Goal: Task Accomplishment & Management: Complete application form

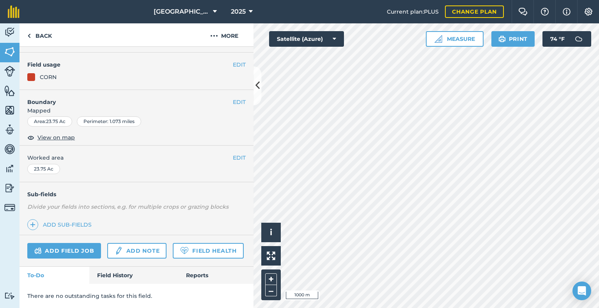
scroll to position [88, 0]
click at [115, 270] on link "Field History" at bounding box center [133, 275] width 88 height 17
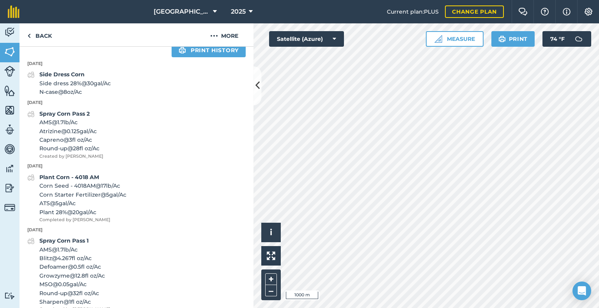
scroll to position [317, 0]
click at [121, 207] on span "ATS @ 5 gal / Ac" at bounding box center [82, 203] width 87 height 9
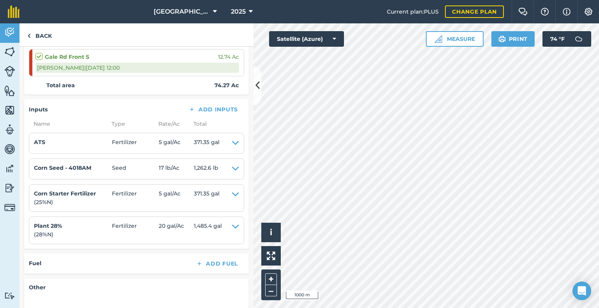
scroll to position [221, 0]
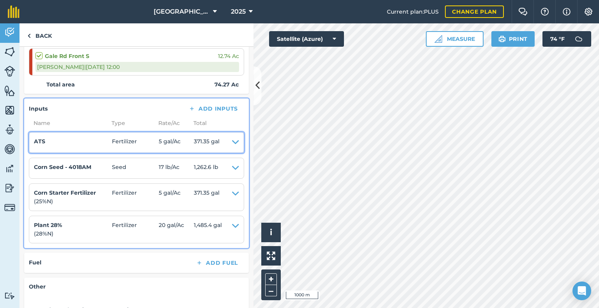
click at [232, 143] on icon at bounding box center [235, 142] width 7 height 11
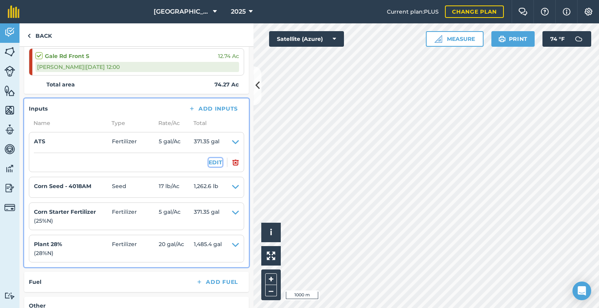
click at [212, 161] on button "EDIT" at bounding box center [216, 162] width 14 height 9
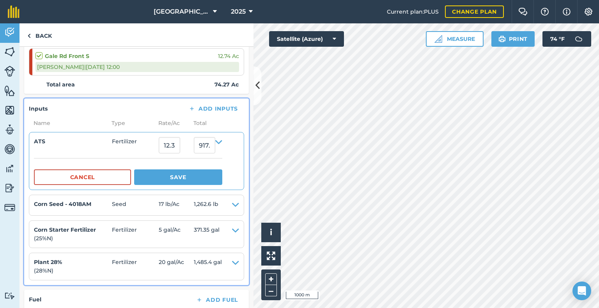
click at [233, 139] on li "ATS Fertilizer 12.35525 917.6244174999999 Cancel Save" at bounding box center [136, 161] width 215 height 58
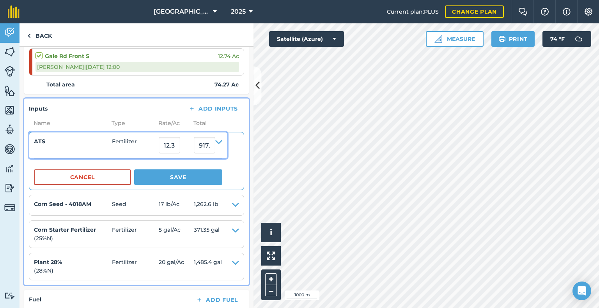
click at [222, 140] on icon at bounding box center [218, 145] width 7 height 16
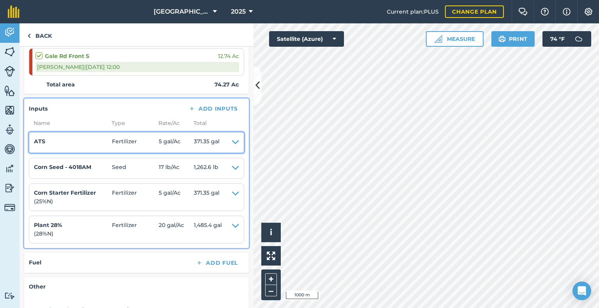
click at [69, 142] on h4 "ATS" at bounding box center [73, 141] width 78 height 9
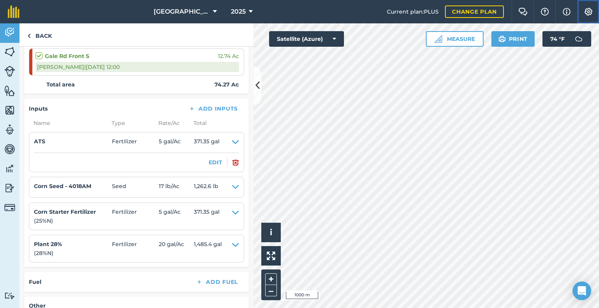
click at [588, 15] on img at bounding box center [587, 12] width 9 height 8
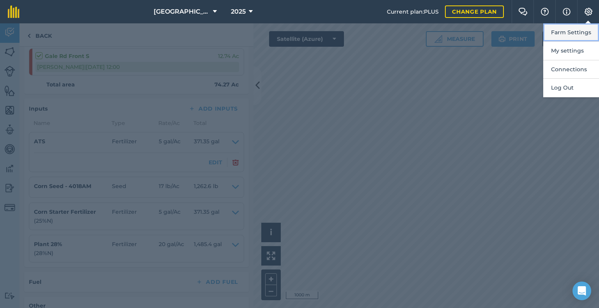
click at [573, 37] on button "Farm Settings" at bounding box center [571, 32] width 56 height 18
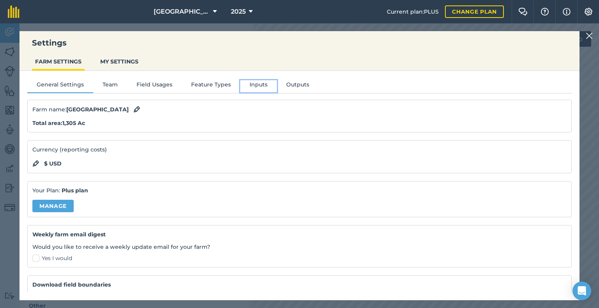
click at [261, 82] on button "Inputs" at bounding box center [258, 86] width 37 height 12
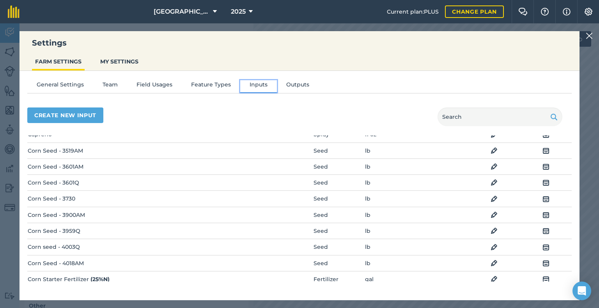
scroll to position [0, 0]
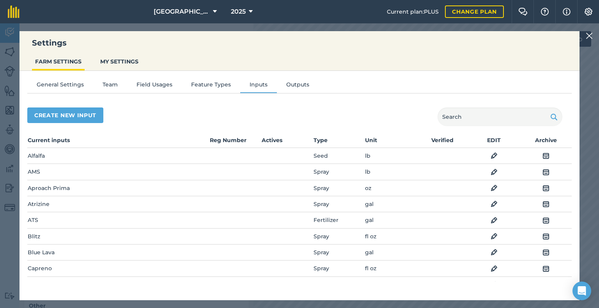
click at [490, 220] on img at bounding box center [493, 220] width 7 height 9
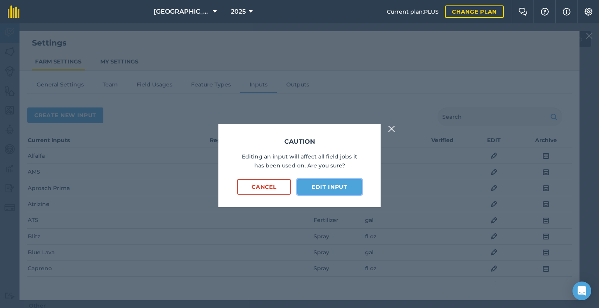
click at [323, 189] on button "Edit input" at bounding box center [329, 187] width 65 height 16
select select "GALLONS"
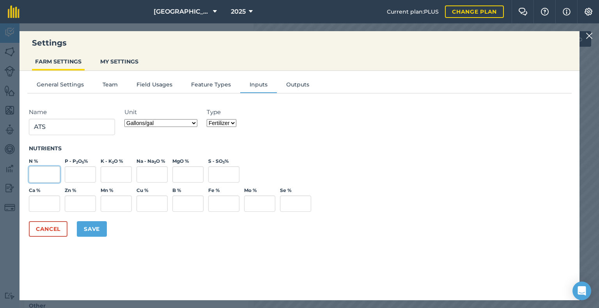
click at [51, 176] on input "N %" at bounding box center [44, 174] width 31 height 16
type input "20"
click at [222, 174] on input "S - SO 3 %" at bounding box center [223, 174] width 31 height 16
click at [218, 160] on label "S - SO 3 %" at bounding box center [223, 161] width 31 height 6
click at [218, 166] on input "S - SO 3 %" at bounding box center [223, 174] width 31 height 16
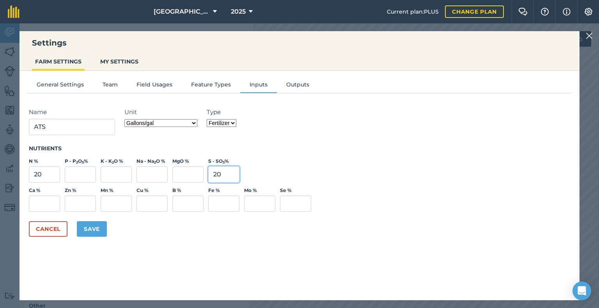
type input "20"
click at [226, 151] on h3 "Nutrients" at bounding box center [299, 149] width 541 height 8
click at [96, 232] on button "Save" at bounding box center [92, 229] width 30 height 16
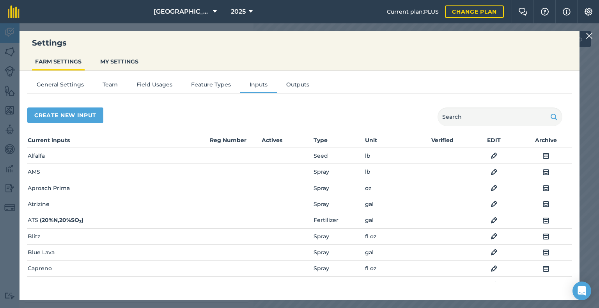
click at [597, 35] on div "Settings FARM SETTINGS MY SETTINGS General Settings Team Field Usages Feature T…" at bounding box center [299, 165] width 599 height 285
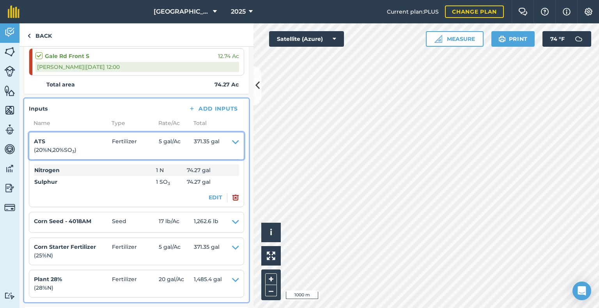
click at [232, 143] on icon at bounding box center [235, 146] width 7 height 18
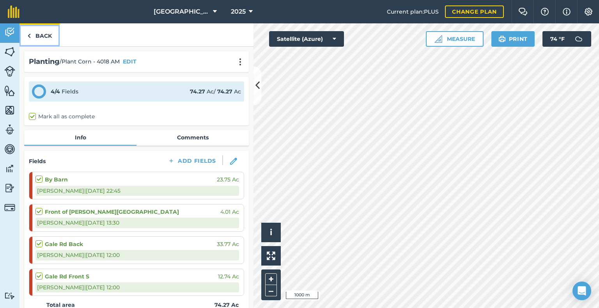
click at [44, 36] on link "Back" at bounding box center [39, 34] width 40 height 23
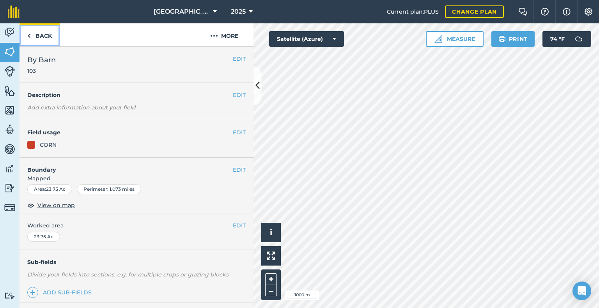
click at [44, 36] on link "Back" at bounding box center [39, 34] width 40 height 23
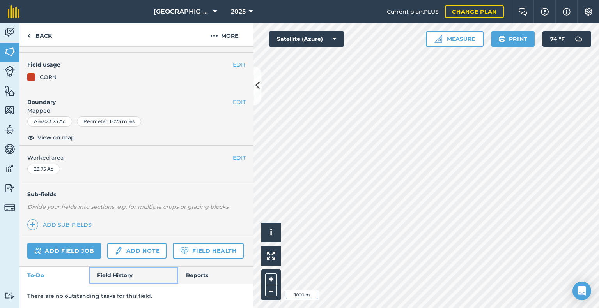
click at [133, 280] on link "Field History" at bounding box center [133, 275] width 88 height 17
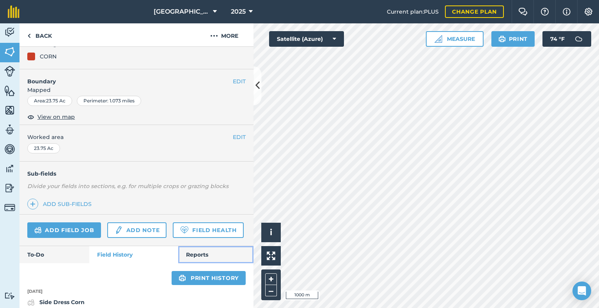
click at [181, 263] on link "Reports" at bounding box center [215, 254] width 75 height 17
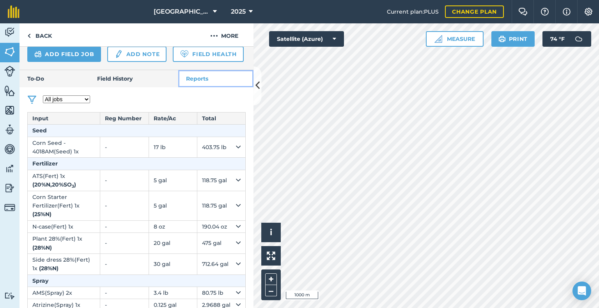
scroll to position [264, 0]
click at [126, 88] on link "Field History" at bounding box center [133, 79] width 88 height 17
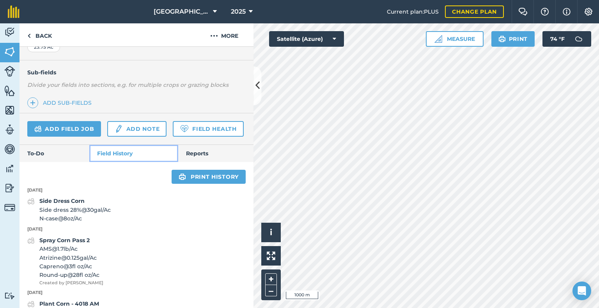
scroll to position [190, 0]
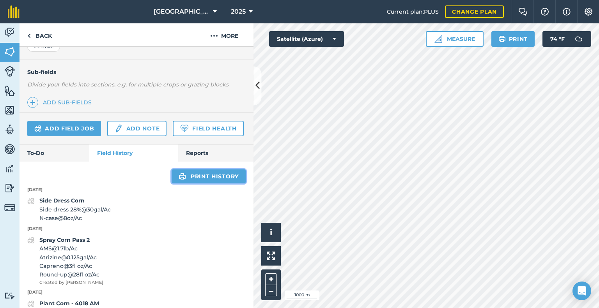
click at [201, 184] on link "Print history" at bounding box center [208, 177] width 74 height 14
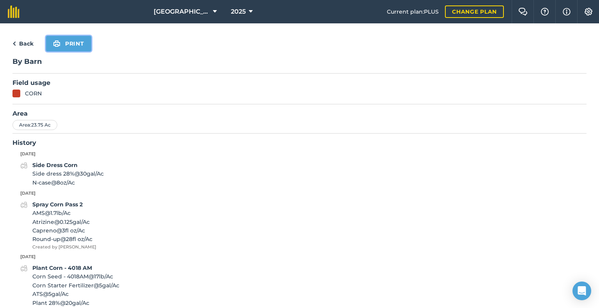
click at [65, 42] on button "Print" at bounding box center [68, 44] width 45 height 16
click at [20, 46] on link "Back" at bounding box center [22, 43] width 21 height 9
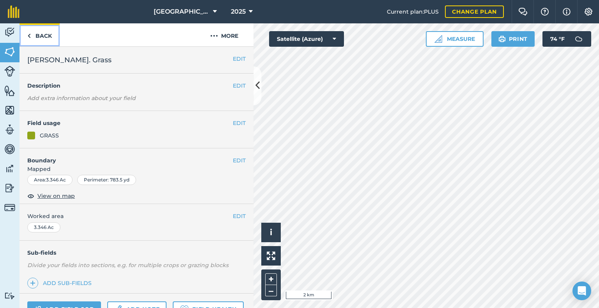
click at [36, 38] on link "Back" at bounding box center [39, 34] width 40 height 23
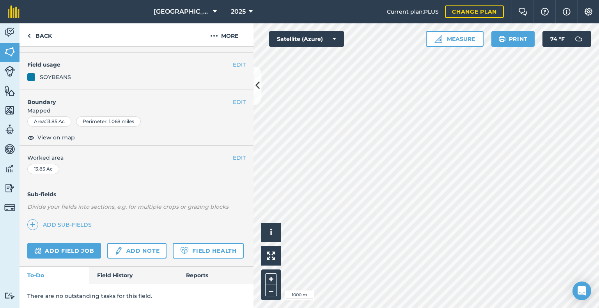
scroll to position [88, 0]
click at [111, 274] on link "Field History" at bounding box center [133, 275] width 88 height 17
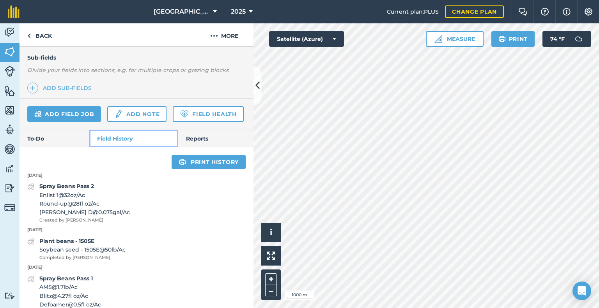
scroll to position [191, 0]
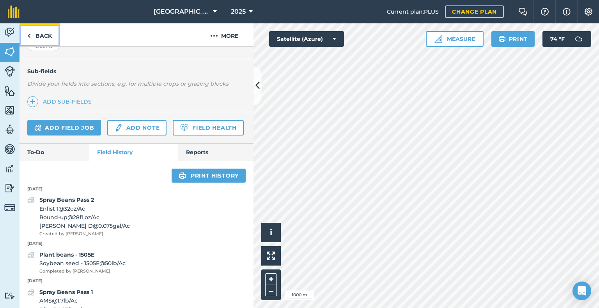
click at [44, 39] on link "Back" at bounding box center [39, 34] width 40 height 23
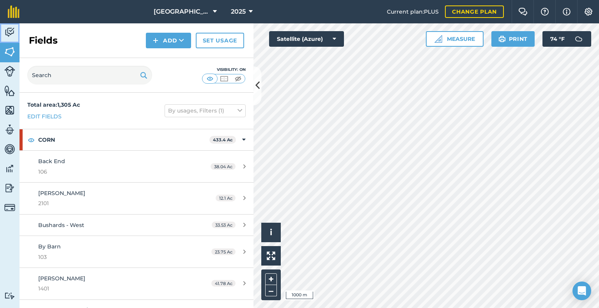
click at [11, 32] on img at bounding box center [9, 33] width 11 height 12
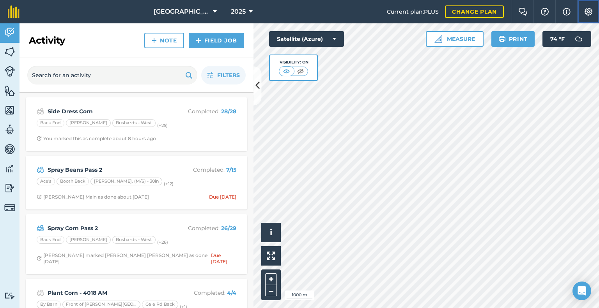
click at [586, 14] on img at bounding box center [587, 12] width 9 height 8
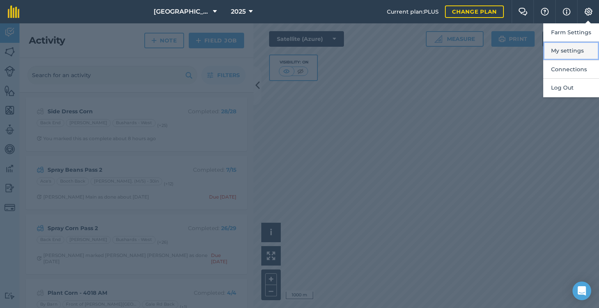
click at [572, 54] on button "My settings" at bounding box center [571, 51] width 56 height 18
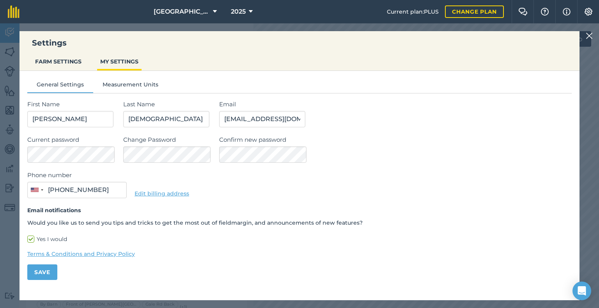
type input "[PHONE_NUMBER]"
click at [587, 39] on img at bounding box center [588, 35] width 7 height 9
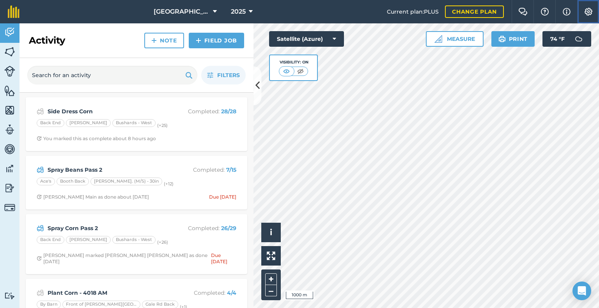
click at [592, 14] on img at bounding box center [587, 12] width 9 height 8
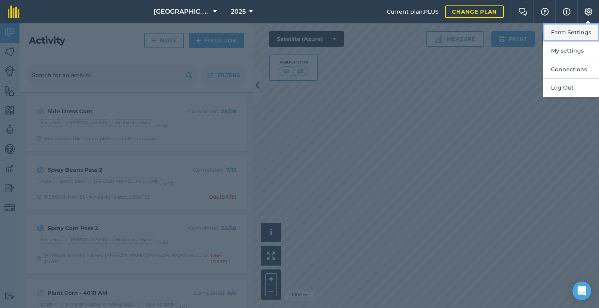
click at [569, 33] on button "Farm Settings" at bounding box center [571, 32] width 56 height 18
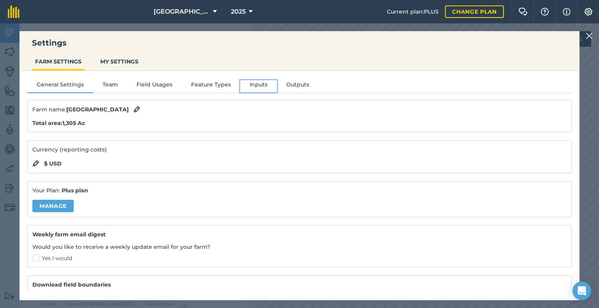
click at [257, 85] on button "Inputs" at bounding box center [258, 86] width 37 height 12
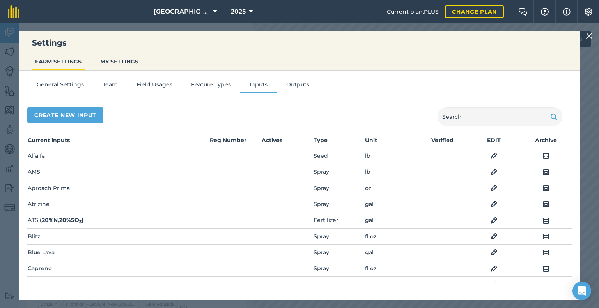
click at [57, 124] on div "Create new input" at bounding box center [299, 117] width 544 height 19
click at [62, 119] on button "Create new input" at bounding box center [65, 116] width 76 height 16
select select "SEED"
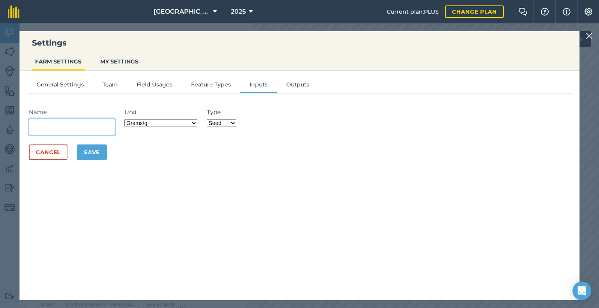
click at [64, 123] on input "Name" at bounding box center [72, 127] width 86 height 16
click at [51, 125] on input "aquilla XL" at bounding box center [72, 127] width 86 height 16
type input "Aquila XL"
click at [159, 125] on select "Grams/g Kilograms/kg Metric tonnes/t Millilitres/ml Litres/L Ounces/oz Pounds/l…" at bounding box center [160, 123] width 73 height 8
select select "FLUID_OUNCES"
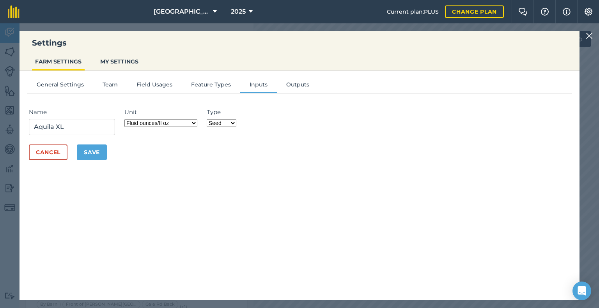
click at [125, 119] on select "Grams/g Kilograms/kg Metric tonnes/t Millilitres/ml Litres/L Ounces/oz Pounds/l…" at bounding box center [160, 123] width 73 height 8
click at [216, 120] on select "Fertilizer Seed Spray Fuel Other" at bounding box center [222, 123] width 30 height 8
select select "SPRAY"
click at [207, 119] on select "Fertilizer Seed Spray Fuel Other" at bounding box center [222, 123] width 30 height 8
click at [87, 152] on button "Save" at bounding box center [92, 153] width 30 height 16
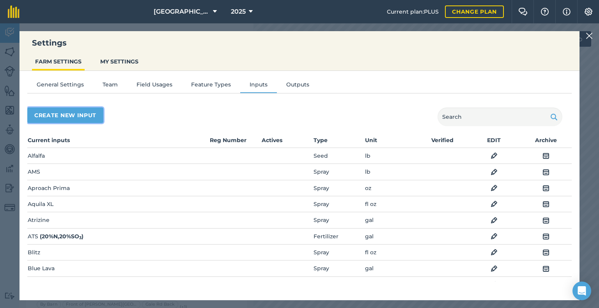
click at [83, 117] on button "Create new input" at bounding box center [65, 116] width 76 height 16
select select "SEED"
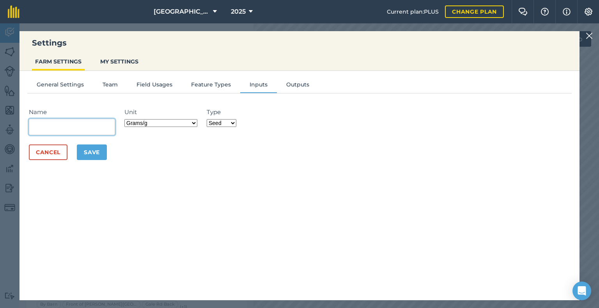
click at [84, 125] on input "Name" at bounding box center [72, 127] width 86 height 16
type input "Prozio SC"
click at [154, 124] on select "Grams/g Kilograms/kg Metric tonnes/t Millilitres/ml Litres/L Ounces/oz Pounds/l…" at bounding box center [160, 123] width 73 height 8
select select "FLUID_OUNCES"
click at [125, 119] on select "Grams/g Kilograms/kg Metric tonnes/t Millilitres/ml Litres/L Ounces/oz Pounds/l…" at bounding box center [160, 123] width 73 height 8
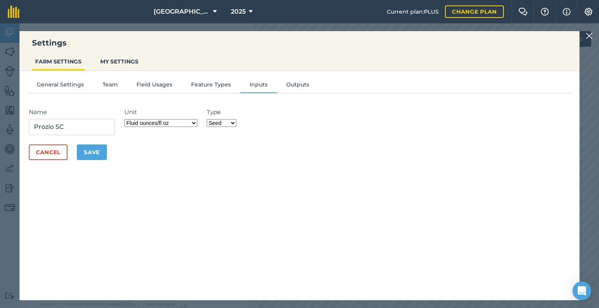
click at [217, 127] on div "Type Fertilizer Seed Spray Fuel Other" at bounding box center [222, 122] width 30 height 28
click at [224, 123] on select "Fertilizer Seed Spray Fuel Other" at bounding box center [222, 123] width 30 height 8
select select "SPRAY"
click at [207, 119] on select "Fertilizer Seed Spray Fuel Other" at bounding box center [222, 123] width 30 height 8
click at [81, 155] on button "Save" at bounding box center [92, 153] width 30 height 16
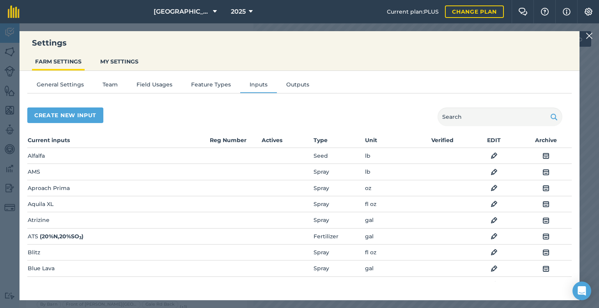
click at [588, 39] on img at bounding box center [588, 35] width 7 height 9
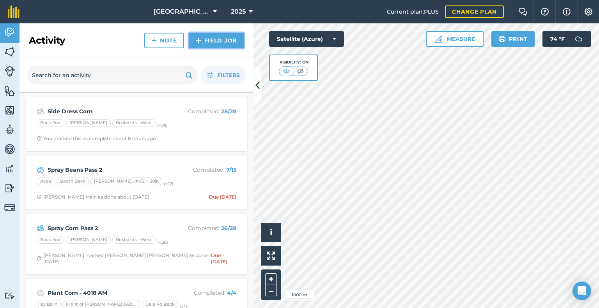
click at [213, 40] on link "Field Job" at bounding box center [216, 41] width 55 height 16
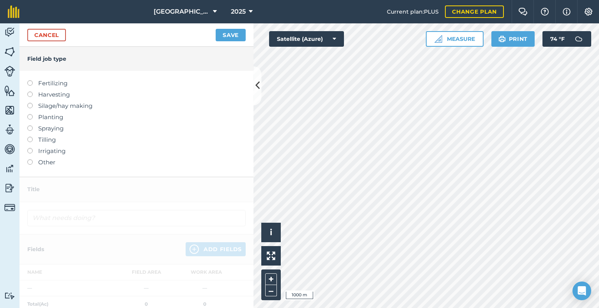
click at [29, 124] on div at bounding box center [32, 125] width 11 height 2
click at [31, 125] on label at bounding box center [32, 125] width 11 height 0
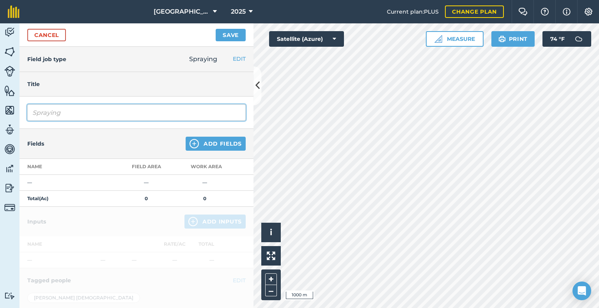
click at [61, 117] on input "Spraying" at bounding box center [136, 112] width 218 height 16
type input "S"
type input "Soybean Fungicide"
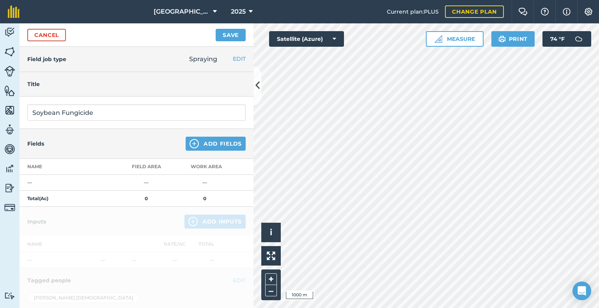
click at [106, 140] on div "Fields Add Fields" at bounding box center [136, 144] width 234 height 30
click at [193, 142] on button "Add Fields" at bounding box center [216, 144] width 60 height 14
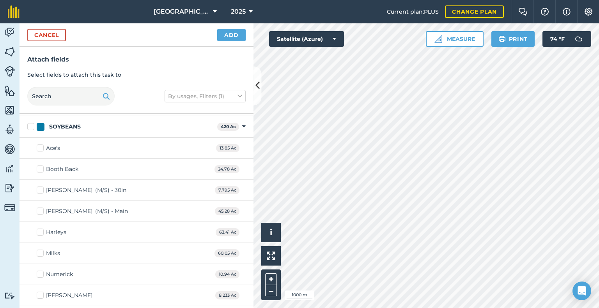
scroll to position [1035, 0]
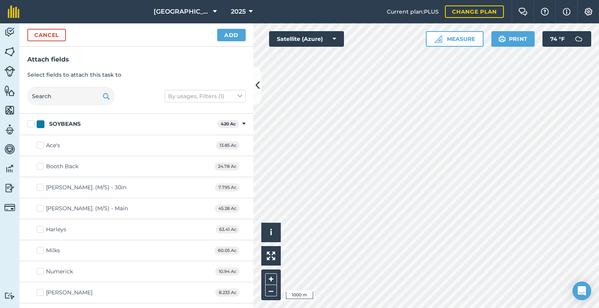
click at [40, 143] on label "Ace's" at bounding box center [48, 145] width 23 height 8
click at [40, 143] on input "Ace's" at bounding box center [39, 143] width 5 height 5
checkbox input "true"
click at [232, 39] on button "Add" at bounding box center [231, 35] width 28 height 12
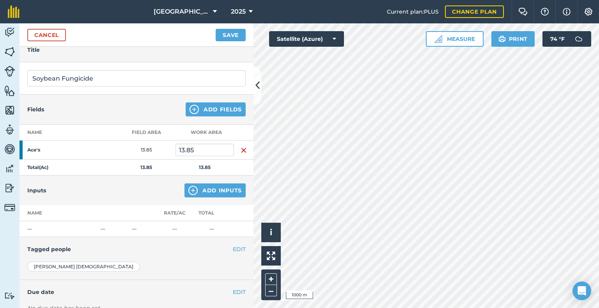
scroll to position [36, 0]
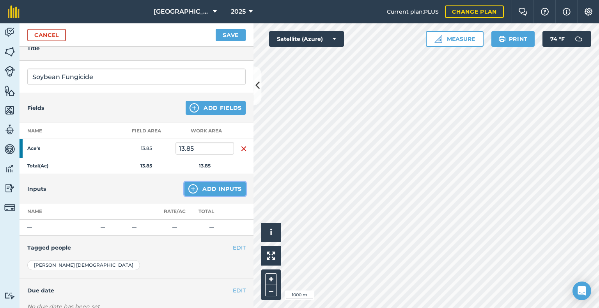
click at [228, 189] on button "Add Inputs" at bounding box center [214, 189] width 61 height 14
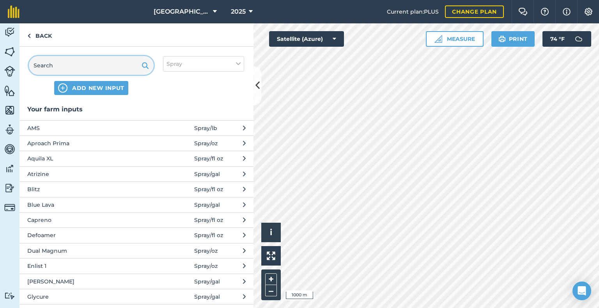
click at [91, 67] on input "text" at bounding box center [91, 65] width 125 height 19
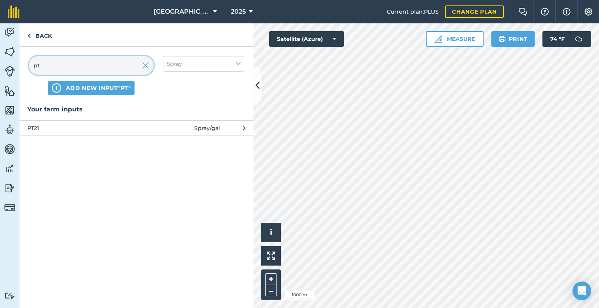
type input "pt"
click at [79, 124] on span "PT21" at bounding box center [90, 128] width 127 height 9
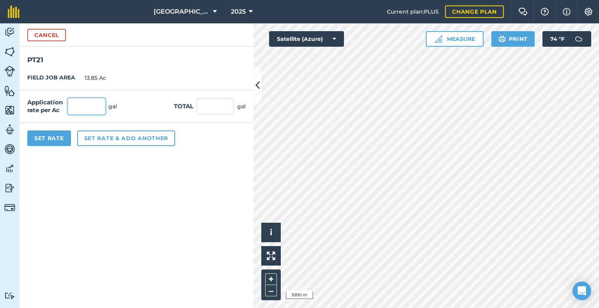
click at [94, 110] on input "text" at bounding box center [86, 106] width 37 height 16
type input "2.5"
type input "34.625"
click at [115, 111] on div "Application rate per Ac 2.5 gal" at bounding box center [72, 106] width 90 height 16
click at [47, 139] on button "Set Rate" at bounding box center [49, 139] width 44 height 16
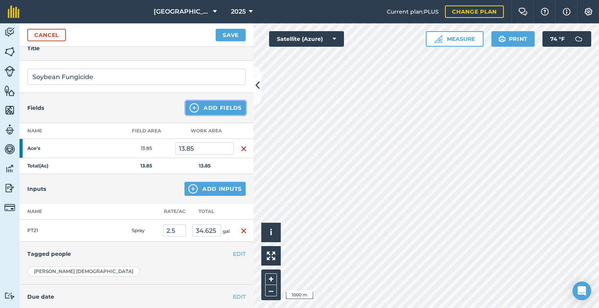
click at [218, 106] on button "Add Fields" at bounding box center [216, 108] width 60 height 14
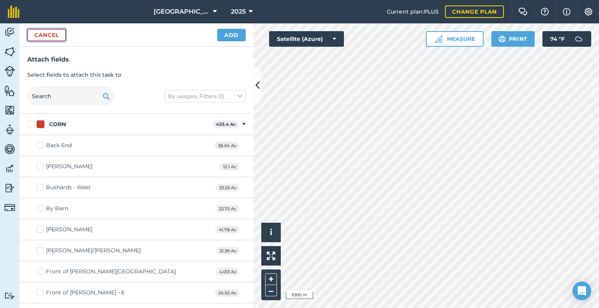
click at [45, 39] on button "Cancel" at bounding box center [46, 35] width 39 height 12
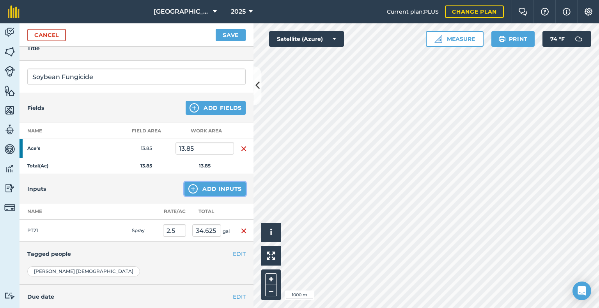
click at [217, 194] on button "Add Inputs" at bounding box center [214, 189] width 61 height 14
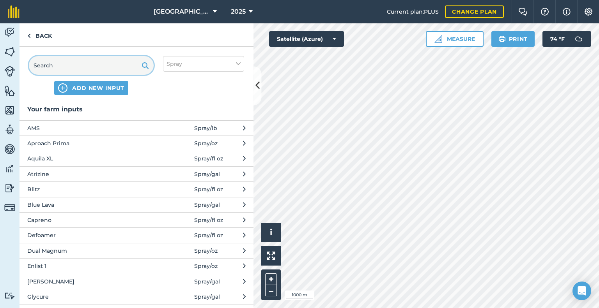
click at [80, 63] on input "text" at bounding box center [91, 65] width 125 height 19
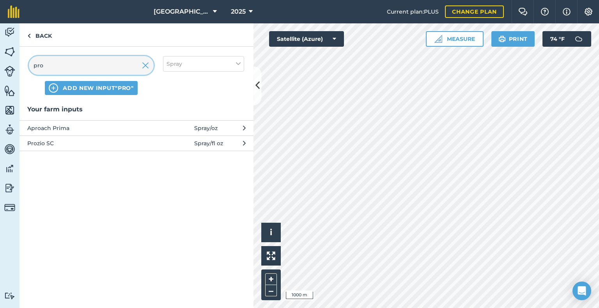
type input "pro"
click at [81, 145] on span "Prozio SC" at bounding box center [90, 143] width 127 height 9
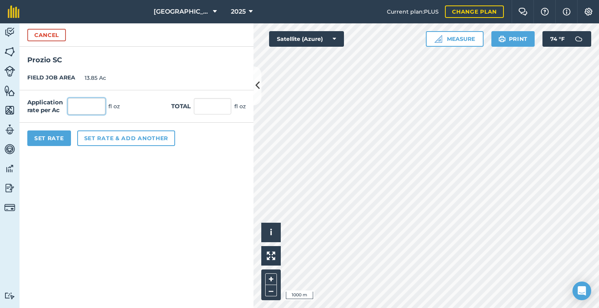
click at [83, 108] on input "text" at bounding box center [86, 106] width 37 height 16
type input "3"
type input "41.55"
click at [46, 138] on button "Set Rate" at bounding box center [49, 139] width 44 height 16
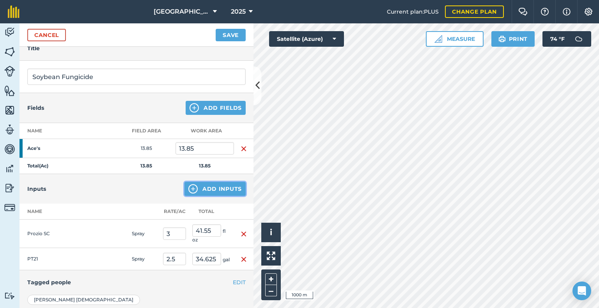
click at [231, 193] on button "Add Inputs" at bounding box center [214, 189] width 61 height 14
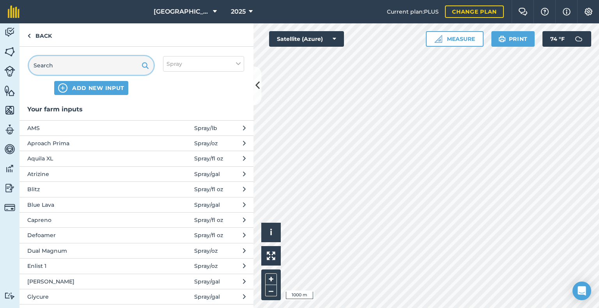
click at [67, 60] on input "text" at bounding box center [91, 65] width 125 height 19
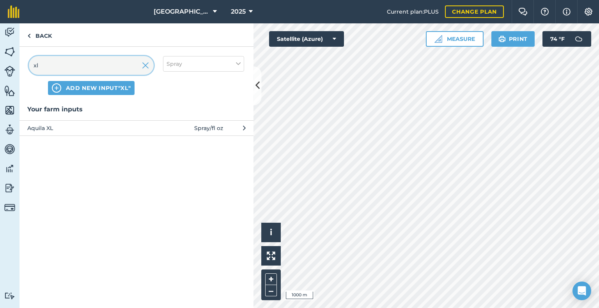
type input "xl"
click at [87, 133] on button "Aquila XL Spray / fl oz" at bounding box center [136, 127] width 234 height 15
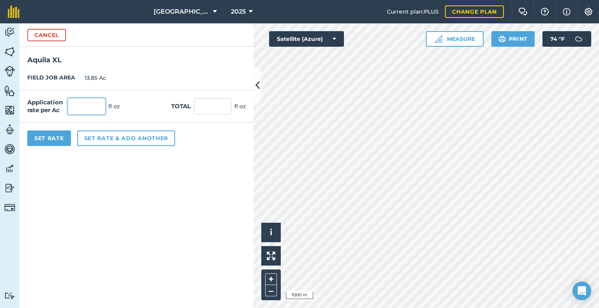
click at [89, 108] on input "text" at bounding box center [86, 106] width 37 height 16
type input "10.5"
type input "145.425"
click at [66, 136] on button "Set Rate" at bounding box center [49, 139] width 44 height 16
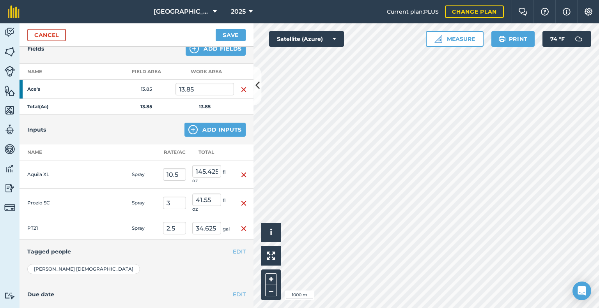
scroll to position [97, 0]
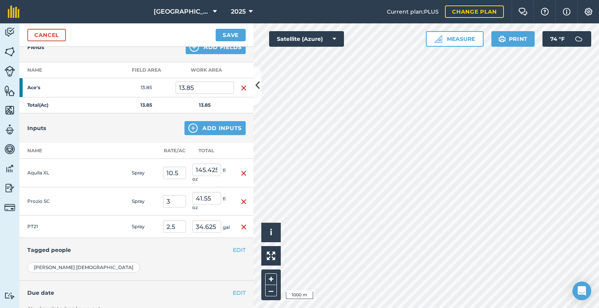
click at [97, 262] on div "EDIT Tagged people" at bounding box center [136, 250] width 234 height 24
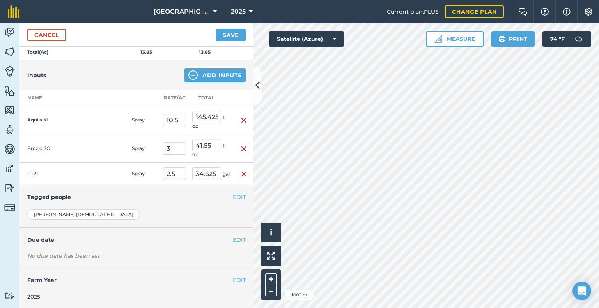
scroll to position [155, 0]
click at [233, 199] on button "EDIT" at bounding box center [239, 196] width 13 height 9
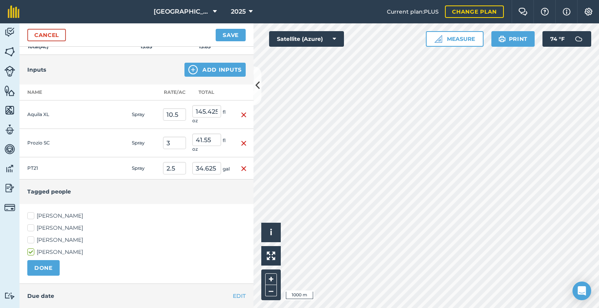
click at [30, 232] on label "[PERSON_NAME]" at bounding box center [136, 228] width 218 height 8
click at [30, 229] on input "[PERSON_NAME]" at bounding box center [29, 226] width 5 height 5
checkbox input "true"
click at [30, 244] on label "[PERSON_NAME]" at bounding box center [136, 240] width 218 height 8
click at [30, 241] on input "[PERSON_NAME]" at bounding box center [29, 238] width 5 height 5
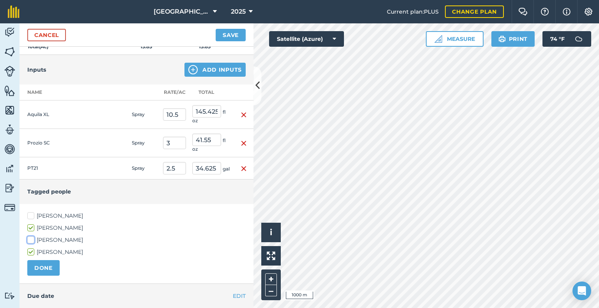
checkbox input "true"
click at [39, 269] on button "DONE" at bounding box center [43, 268] width 32 height 16
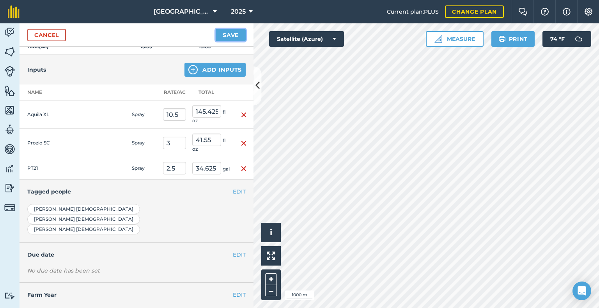
click at [229, 35] on button "Save" at bounding box center [231, 35] width 30 height 12
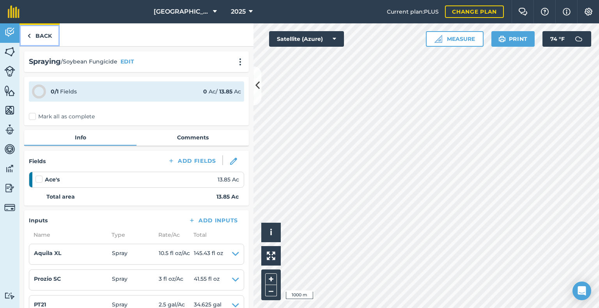
click at [39, 35] on link "Back" at bounding box center [39, 34] width 40 height 23
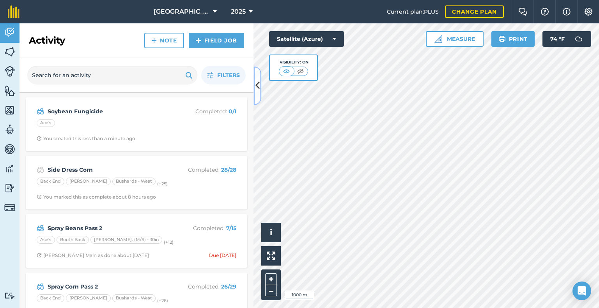
click at [256, 84] on icon at bounding box center [257, 86] width 4 height 14
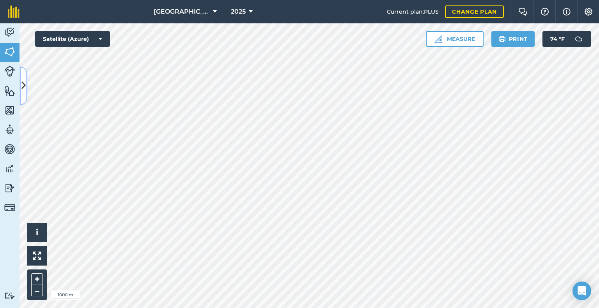
click at [25, 83] on icon at bounding box center [23, 86] width 4 height 14
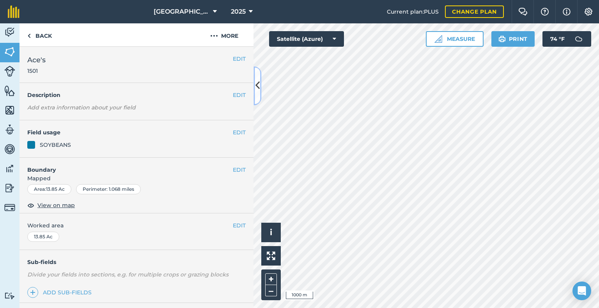
scroll to position [95, 0]
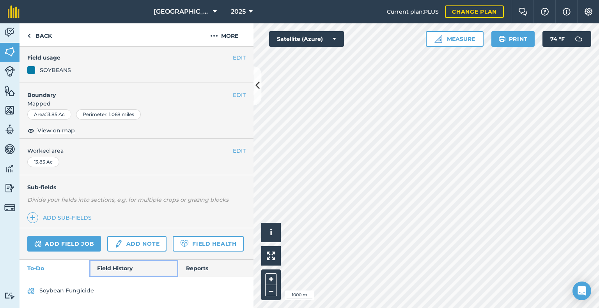
click at [123, 268] on link "Field History" at bounding box center [133, 268] width 88 height 17
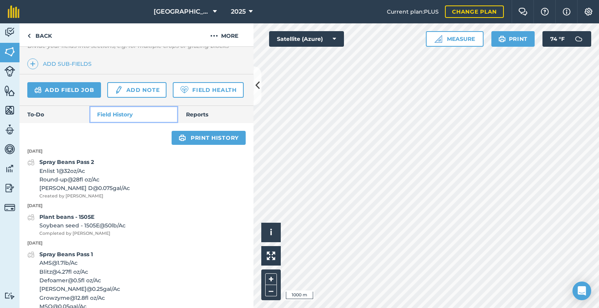
scroll to position [228, 0]
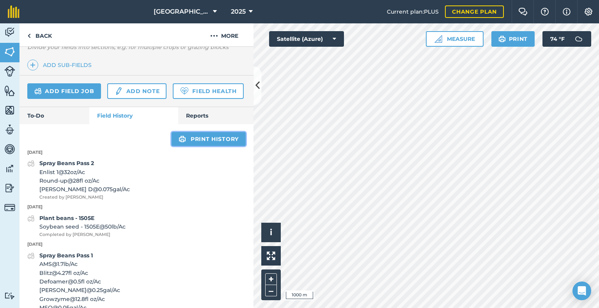
click at [194, 146] on link "Print history" at bounding box center [208, 139] width 74 height 14
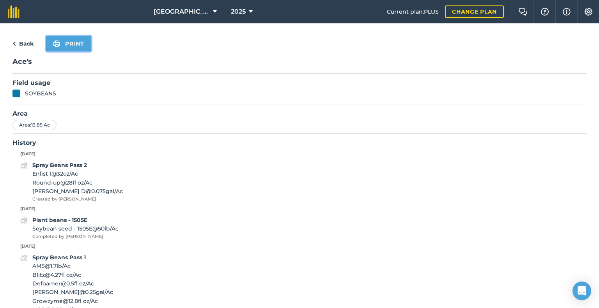
click at [62, 43] on button "Print" at bounding box center [68, 44] width 45 height 16
click at [17, 37] on div "Back Print" at bounding box center [299, 44] width 574 height 16
click at [17, 42] on link "Back" at bounding box center [22, 43] width 21 height 9
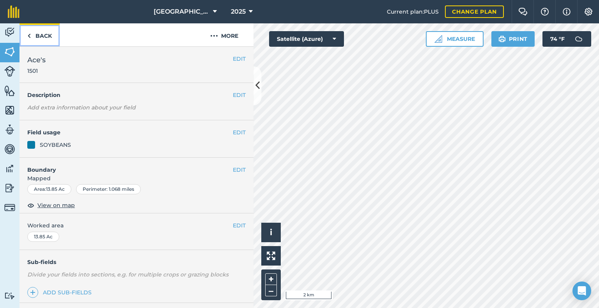
click at [30, 29] on link "Back" at bounding box center [39, 34] width 40 height 23
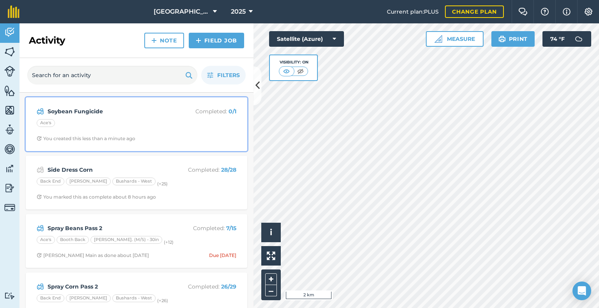
click at [113, 128] on div "Ace's" at bounding box center [137, 124] width 200 height 10
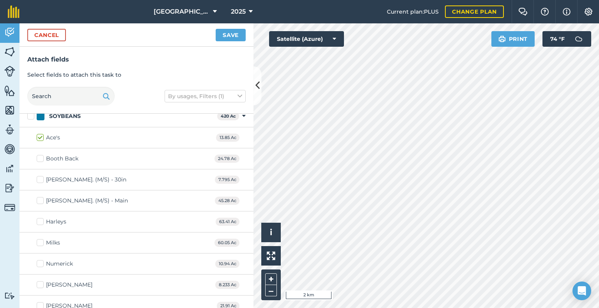
scroll to position [1042, 0]
checkbox input "true"
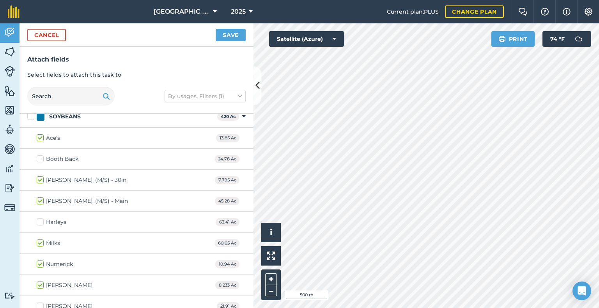
checkbox input "true"
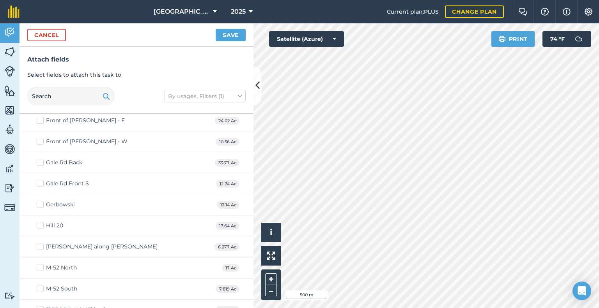
scroll to position [172, 0]
click at [233, 31] on button "Save" at bounding box center [231, 35] width 30 height 12
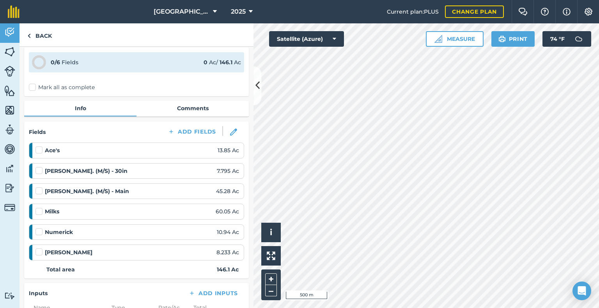
scroll to position [30, 0]
click at [33, 87] on label "Mark all as complete" at bounding box center [62, 87] width 66 height 8
click at [33, 113] on input "Mark all as complete" at bounding box center [31, 115] width 5 height 5
checkbox input "false"
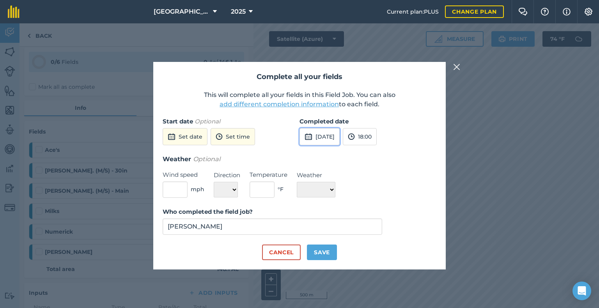
click at [339, 136] on button "[DATE]" at bounding box center [319, 136] width 40 height 17
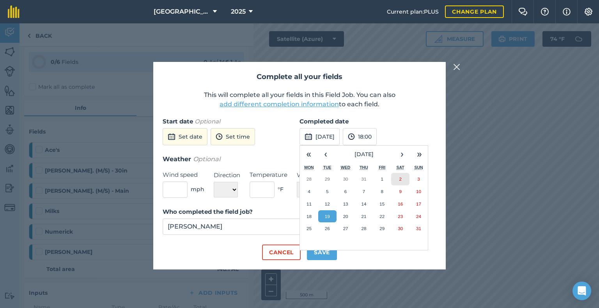
click at [394, 181] on button "2" at bounding box center [400, 179] width 18 height 12
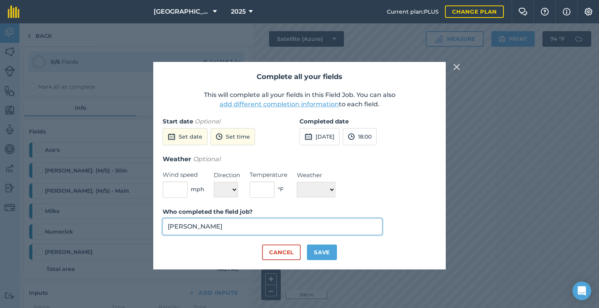
click at [226, 230] on input "[PERSON_NAME]" at bounding box center [272, 227] width 219 height 16
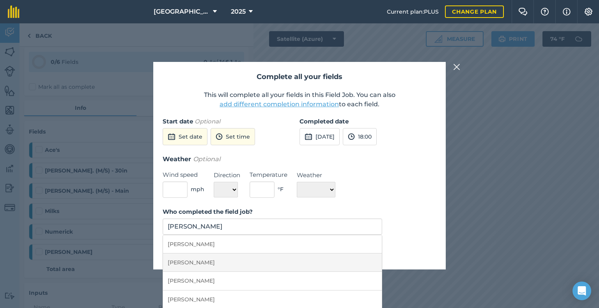
click at [214, 262] on li "[PERSON_NAME]" at bounding box center [272, 263] width 219 height 18
type input "[PERSON_NAME]"
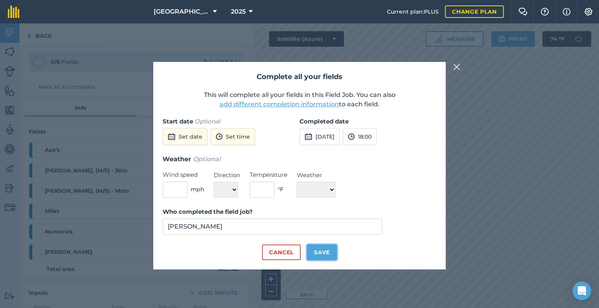
click at [324, 249] on button "Save" at bounding box center [322, 253] width 30 height 16
checkbox input "true"
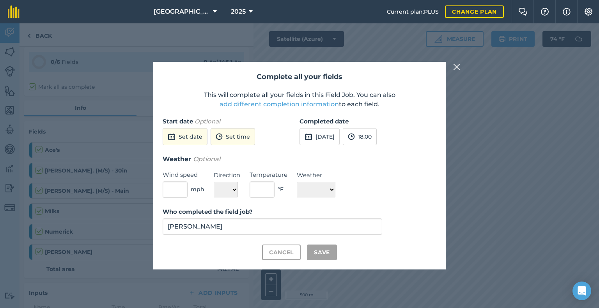
checkbox input "true"
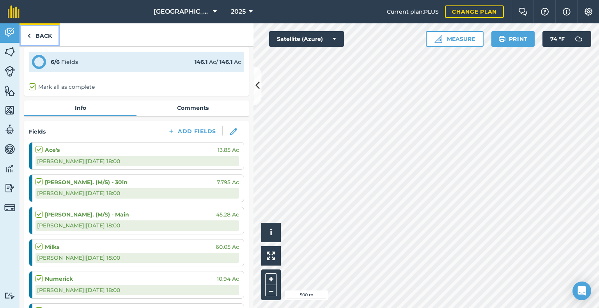
click at [34, 34] on link "Back" at bounding box center [39, 34] width 40 height 23
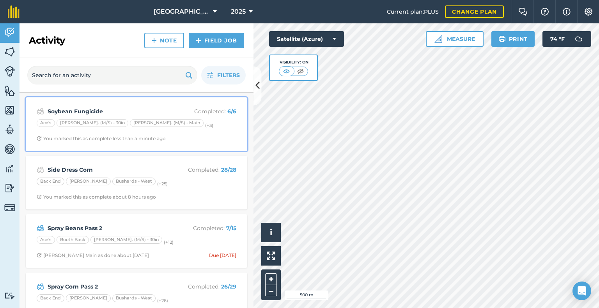
click at [223, 137] on span "You marked this as complete less than a minute ago" at bounding box center [137, 139] width 200 height 6
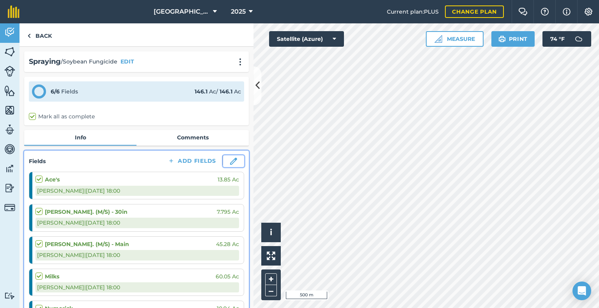
click at [230, 158] on img at bounding box center [233, 161] width 7 height 7
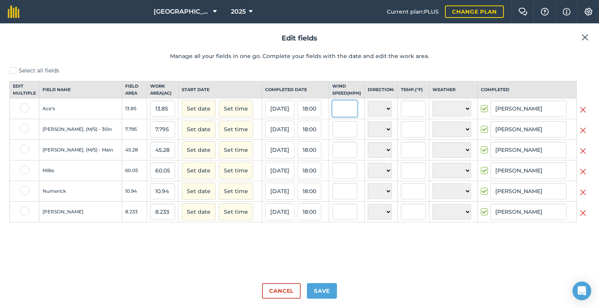
click at [336, 115] on input "text" at bounding box center [344, 109] width 25 height 16
drag, startPoint x: 341, startPoint y: 120, endPoint x: 337, endPoint y: 216, distance: 96.3
click at [337, 216] on tbody "Ace's 13.85 13.85 Set date Set time [DATE] 18:00 N NE E SE S SW W NW ☀️ Sunny 🌧…" at bounding box center [300, 161] width 580 height 124
click at [12, 71] on label "Select all fields" at bounding box center [299, 71] width 580 height 8
click at [12, 71] on input "Select all fields" at bounding box center [11, 69] width 5 height 5
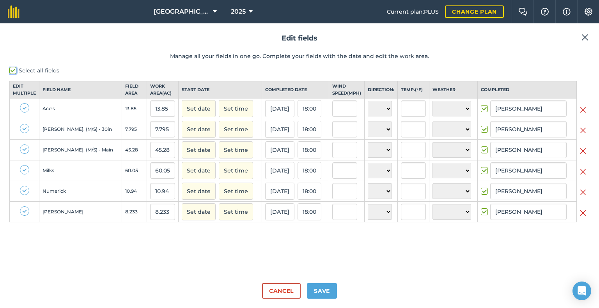
checkbox input "true"
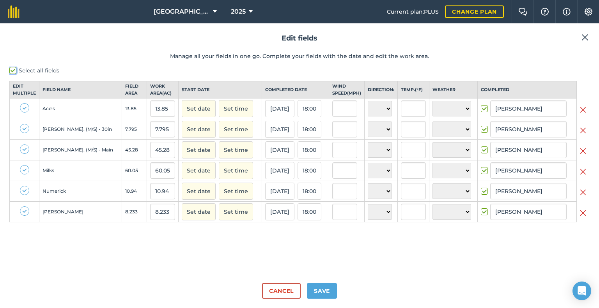
checkbox input "true"
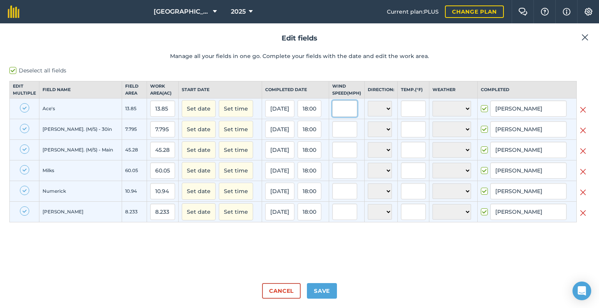
click at [347, 115] on input "text" at bounding box center [344, 109] width 25 height 16
type input "7.2"
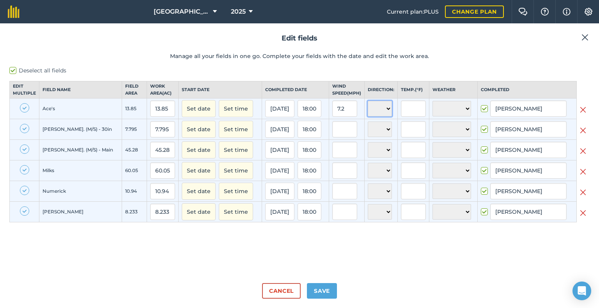
type input "7.2"
click at [368, 113] on select "N NE E SE S SW W NW" at bounding box center [380, 109] width 24 height 16
select select "E"
click at [368, 108] on select "N NE E SE S SW W NW" at bounding box center [380, 109] width 24 height 16
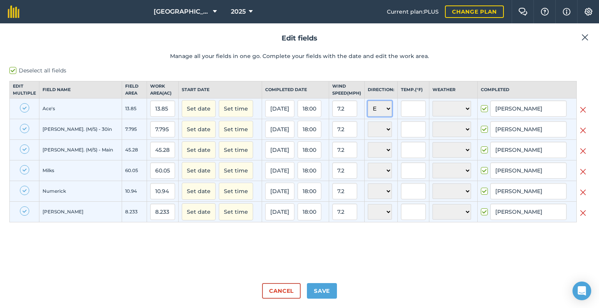
select select "E"
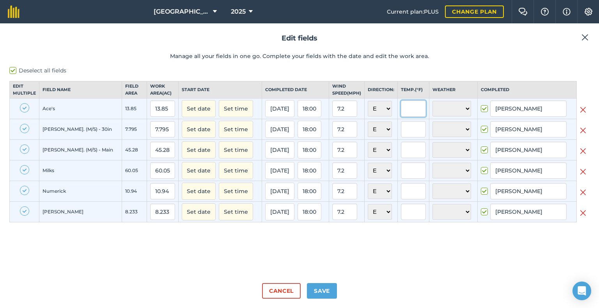
click at [408, 117] on input "text" at bounding box center [413, 109] width 25 height 16
type input "82"
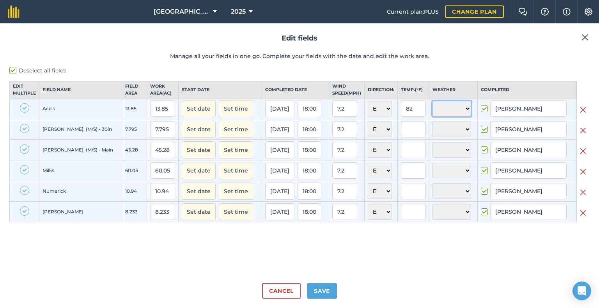
type input "82"
click at [437, 117] on select "☀️ Sunny 🌧 Rainy ⛅️ Cloudy 🌨 Snow ❄️ Icy" at bounding box center [451, 109] width 39 height 16
select select "Sunny"
click at [432, 108] on select "☀️ Sunny 🌧 Rainy ⛅️ Cloudy 🌨 Snow ❄️ Icy" at bounding box center [451, 109] width 39 height 16
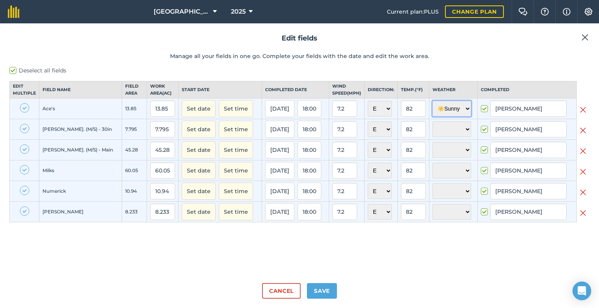
select select "Sunny"
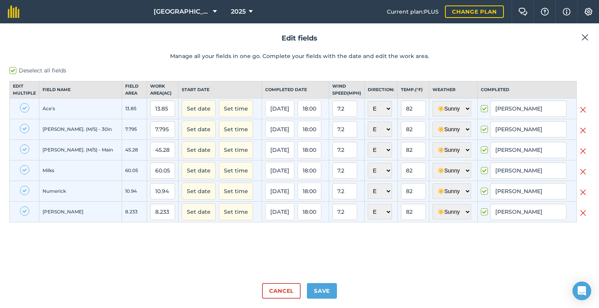
click at [435, 234] on div "Deselect all fields Edit multiple Field name Field Area Work area ( Ac ) Start …" at bounding box center [299, 172] width 580 height 210
click at [302, 117] on button "18:00" at bounding box center [309, 108] width 24 height 17
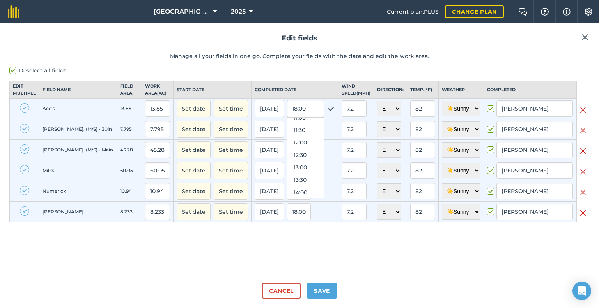
scroll to position [280, 0]
click at [293, 137] on button "11:30" at bounding box center [305, 130] width 37 height 12
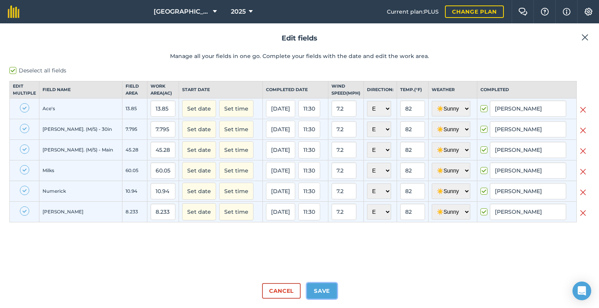
click at [323, 290] on button "Save" at bounding box center [322, 291] width 30 height 16
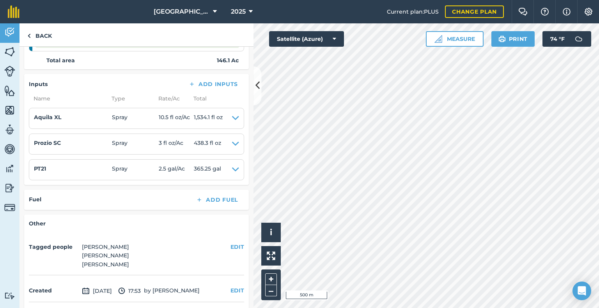
scroll to position [309, 0]
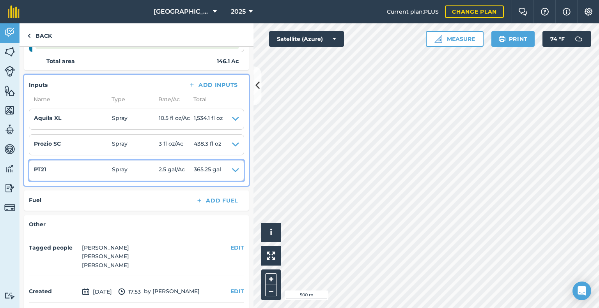
click at [232, 170] on icon at bounding box center [235, 170] width 7 height 11
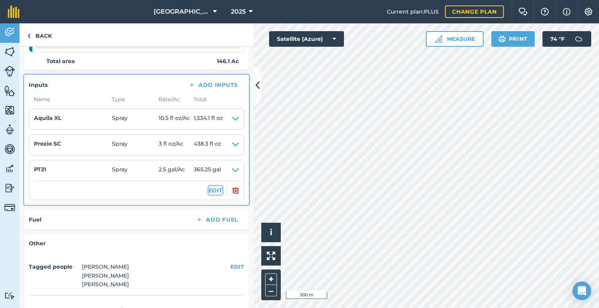
click at [213, 187] on button "EDIT" at bounding box center [216, 190] width 14 height 9
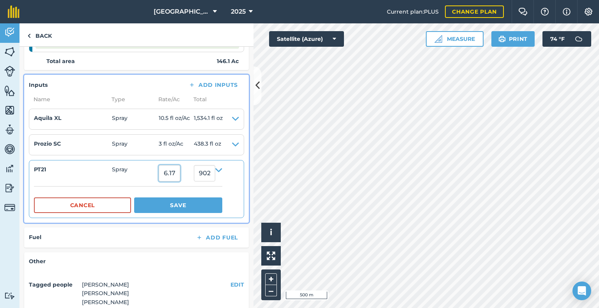
click at [180, 172] on input "6.177635" at bounding box center [169, 173] width 21 height 16
type textarea "1"
drag, startPoint x: 170, startPoint y: 170, endPoint x: 215, endPoint y: 172, distance: 45.2
click at [215, 172] on summary "PT21 Spray 6.177635 902.5524735" at bounding box center [128, 173] width 188 height 16
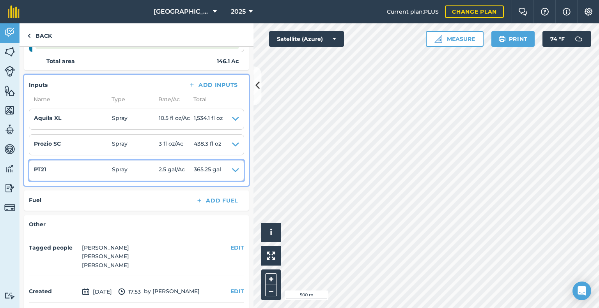
click at [189, 166] on span "2.5 gal / Ac" at bounding box center [176, 170] width 35 height 11
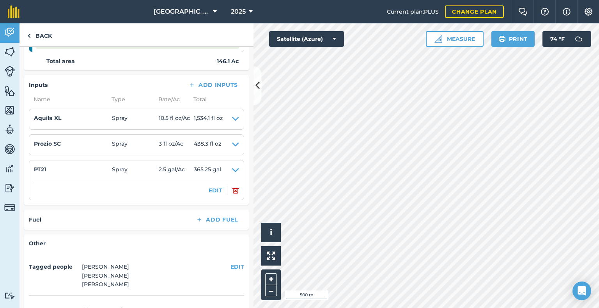
click at [212, 194] on li "PT21 Spray 2.5 gal / Ac 365.25 gal EDIT" at bounding box center [136, 180] width 215 height 40
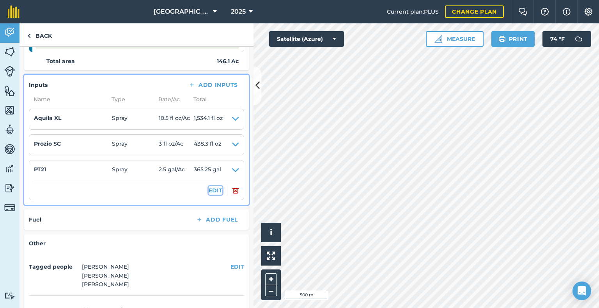
click at [211, 188] on button "EDIT" at bounding box center [216, 190] width 14 height 9
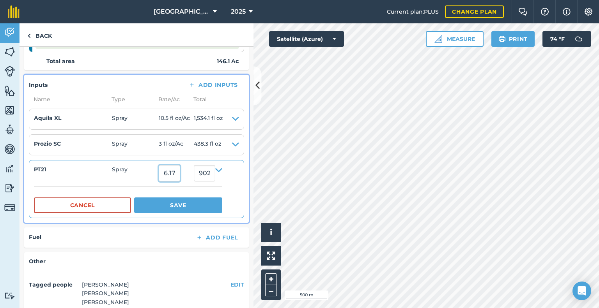
click at [175, 171] on input "6.177635" at bounding box center [169, 173] width 21 height 16
type input "6"
type input "3"
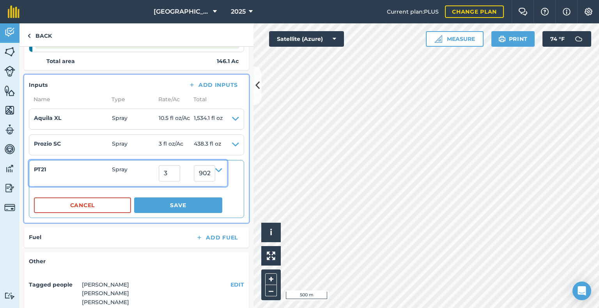
type input "438.29999999999995"
click at [145, 170] on span "Spray" at bounding box center [135, 173] width 47 height 16
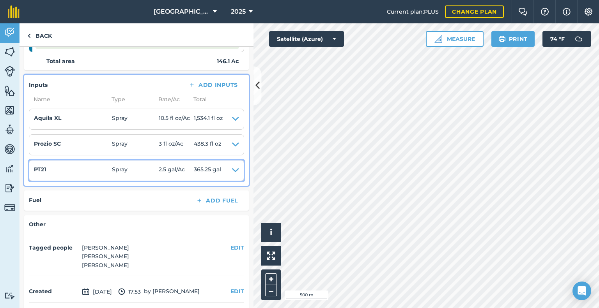
click at [225, 173] on summary "PT21 Spray 2.5 gal / Ac 365.25 gal" at bounding box center [136, 170] width 205 height 11
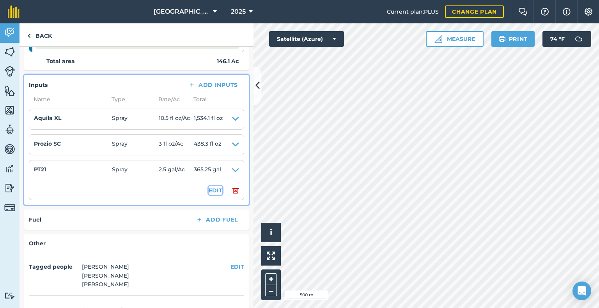
click at [212, 188] on button "EDIT" at bounding box center [216, 190] width 14 height 9
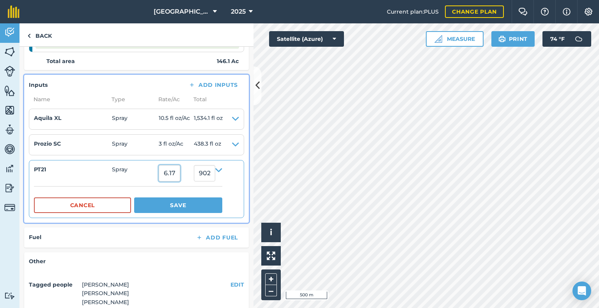
click at [179, 175] on input "6.177635" at bounding box center [169, 173] width 21 height 16
drag, startPoint x: 165, startPoint y: 171, endPoint x: 216, endPoint y: 168, distance: 51.1
click at [216, 168] on summary "PT21 Spray 6.177635 902.5524735" at bounding box center [128, 173] width 188 height 16
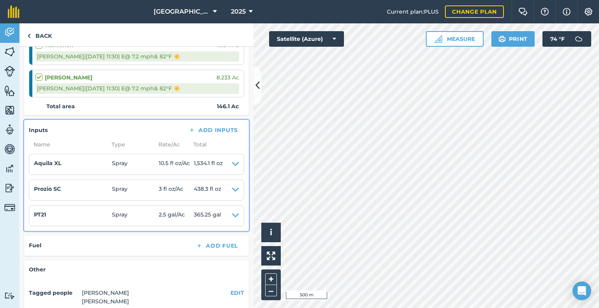
scroll to position [262, 0]
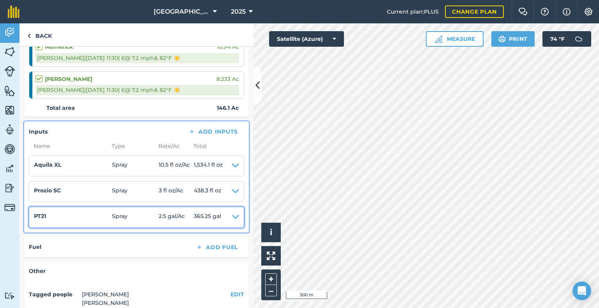
click at [215, 215] on span "365.25 gal" at bounding box center [207, 217] width 27 height 11
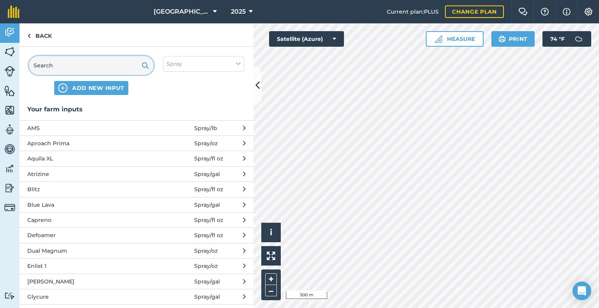
click at [75, 68] on input "text" at bounding box center [91, 65] width 125 height 19
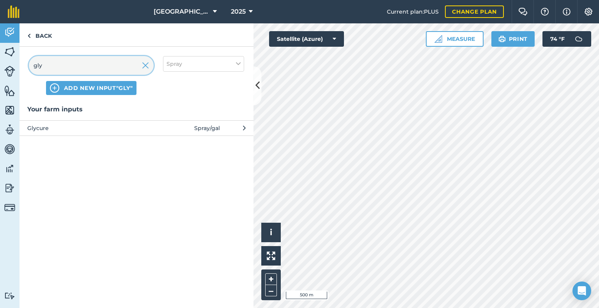
type input "gly"
click at [73, 127] on span "Glycure" at bounding box center [90, 128] width 127 height 9
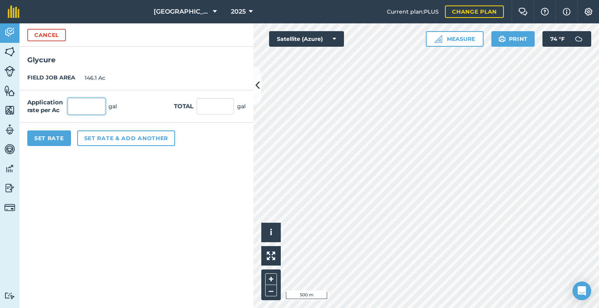
click at [95, 110] on input "text" at bounding box center [86, 106] width 37 height 16
type input "0.5"
type input "73.05"
click at [58, 136] on button "Set Rate" at bounding box center [49, 139] width 44 height 16
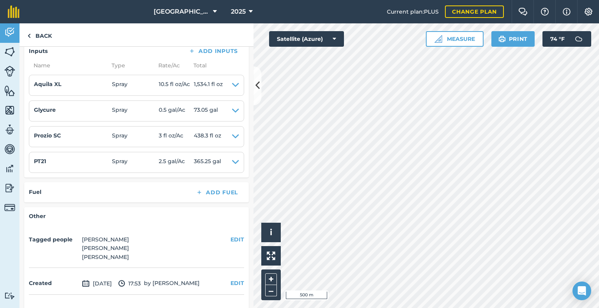
scroll to position [346, 0]
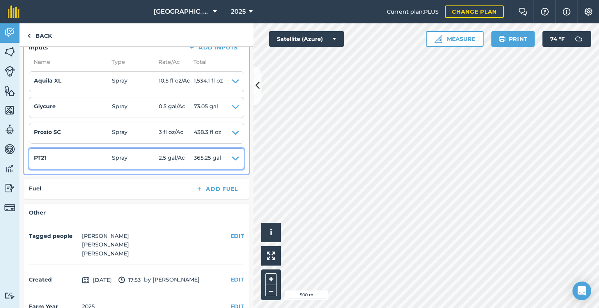
click at [232, 156] on icon at bounding box center [235, 159] width 7 height 11
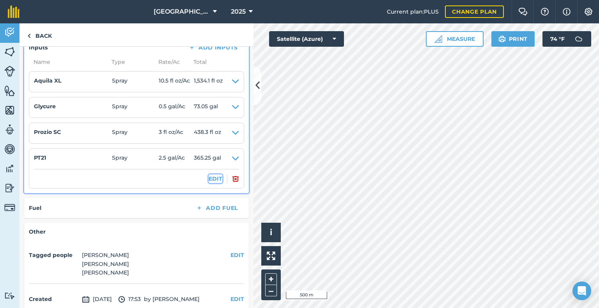
click at [214, 176] on button "EDIT" at bounding box center [216, 179] width 14 height 9
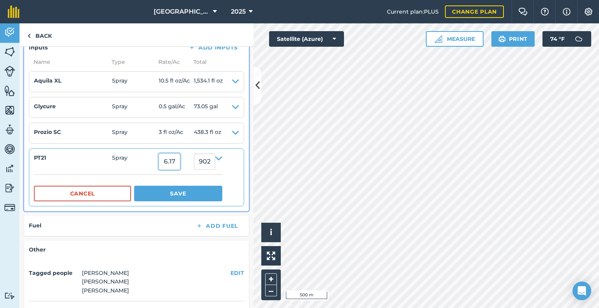
click at [180, 162] on input "6.177635" at bounding box center [169, 162] width 21 height 16
type input "3"
click at [134, 186] on button "Save" at bounding box center [178, 194] width 88 height 16
type input "438.29999999999995"
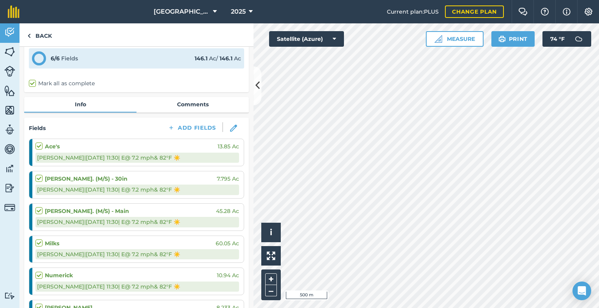
scroll to position [0, 0]
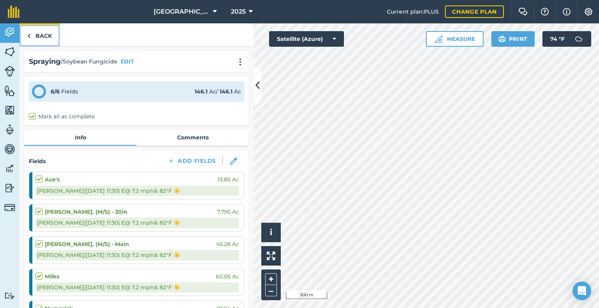
click at [39, 35] on link "Back" at bounding box center [39, 34] width 40 height 23
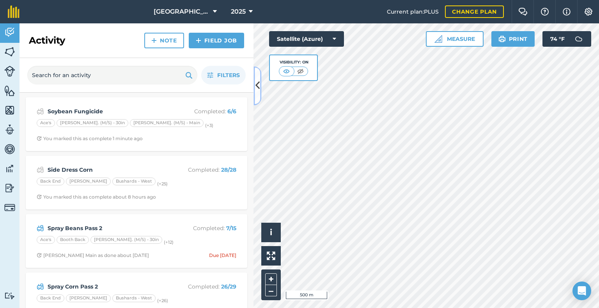
click at [258, 88] on icon at bounding box center [257, 86] width 4 height 14
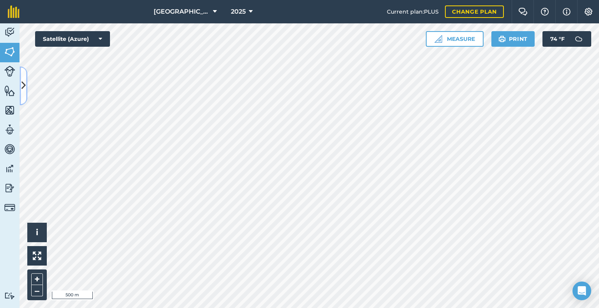
click at [22, 85] on icon at bounding box center [23, 86] width 4 height 14
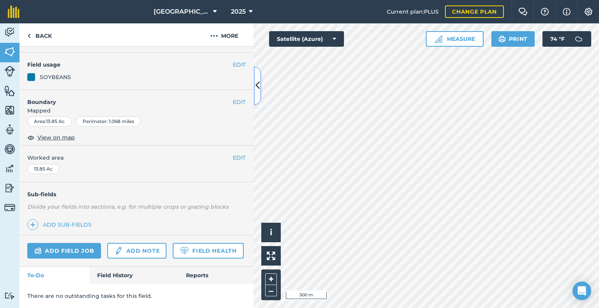
scroll to position [88, 0]
click at [129, 282] on link "Field History" at bounding box center [133, 275] width 88 height 17
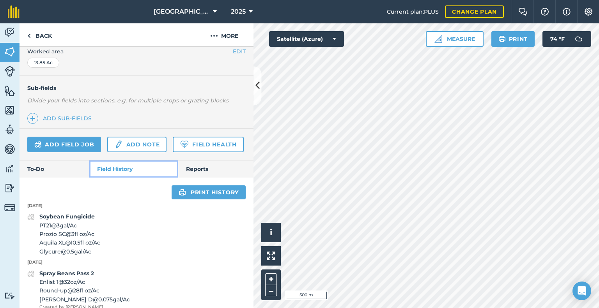
scroll to position [175, 0]
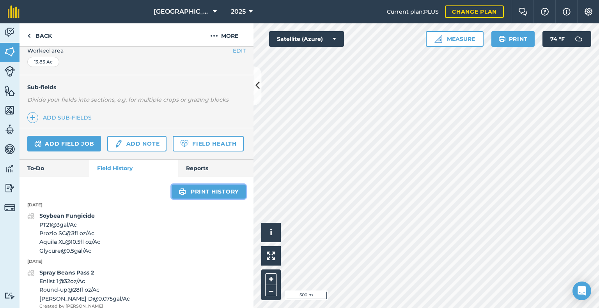
click at [211, 199] on link "Print history" at bounding box center [208, 192] width 74 height 14
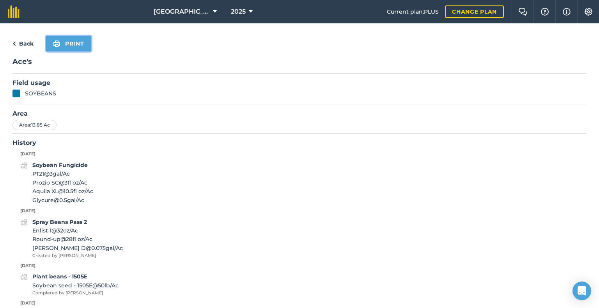
click at [73, 45] on button "Print" at bounding box center [68, 44] width 45 height 16
